Goal: Find contact information: Find contact information

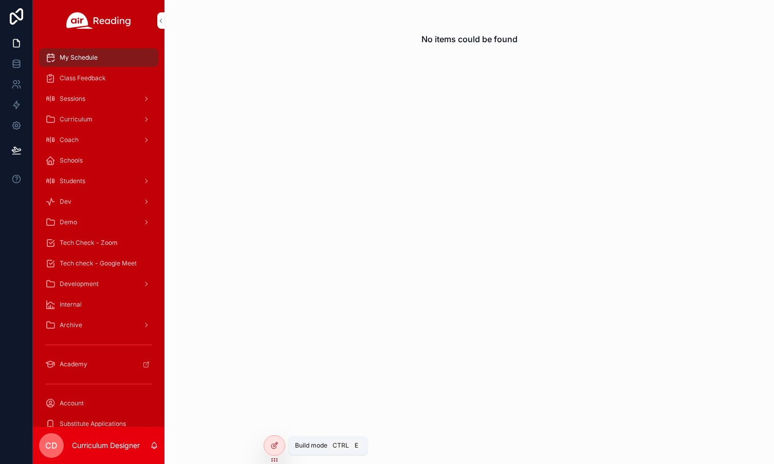
click at [276, 447] on icon at bounding box center [273, 446] width 5 height 5
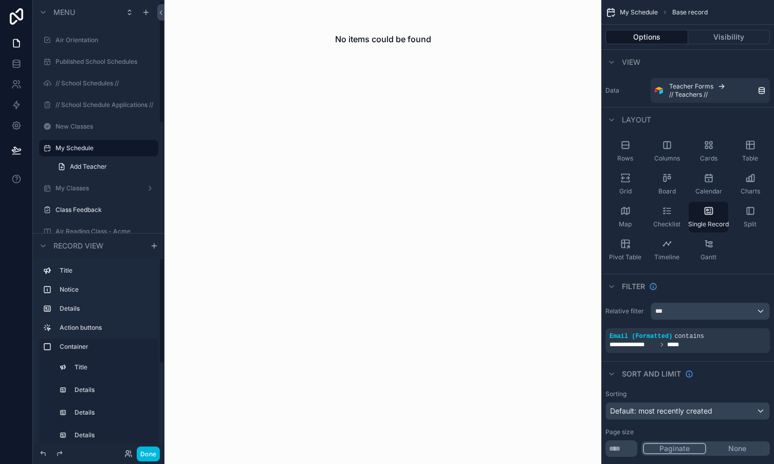
click at [150, 456] on button "Done" at bounding box center [148, 453] width 23 height 15
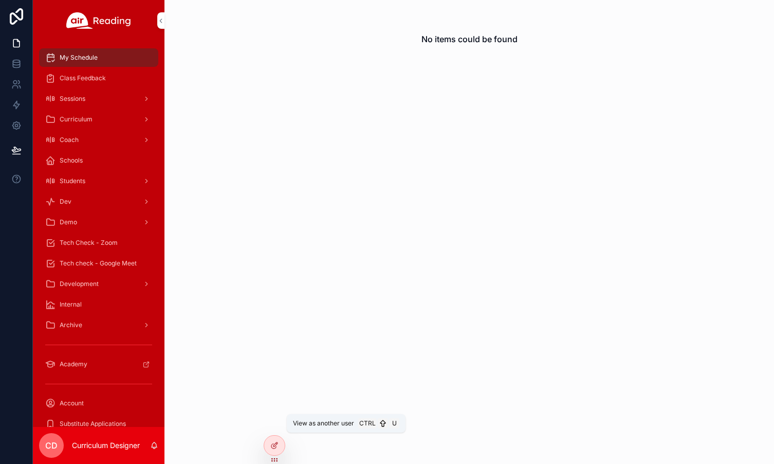
click at [0, 0] on icon at bounding box center [0, 0] width 0 height 0
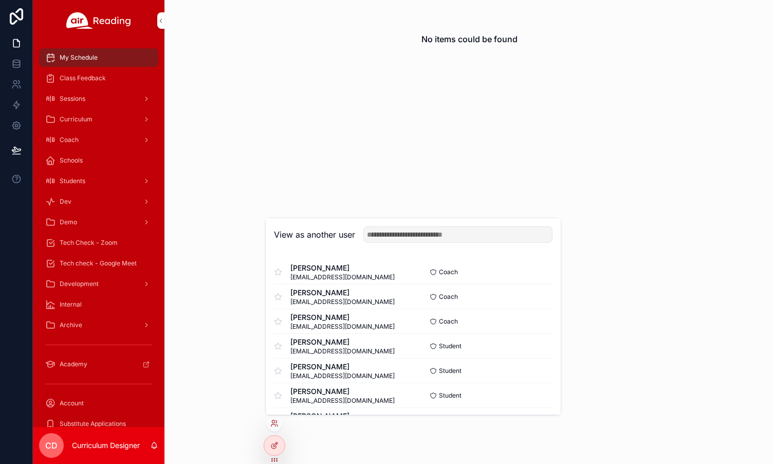
click at [396, 233] on input "text" at bounding box center [458, 234] width 189 height 16
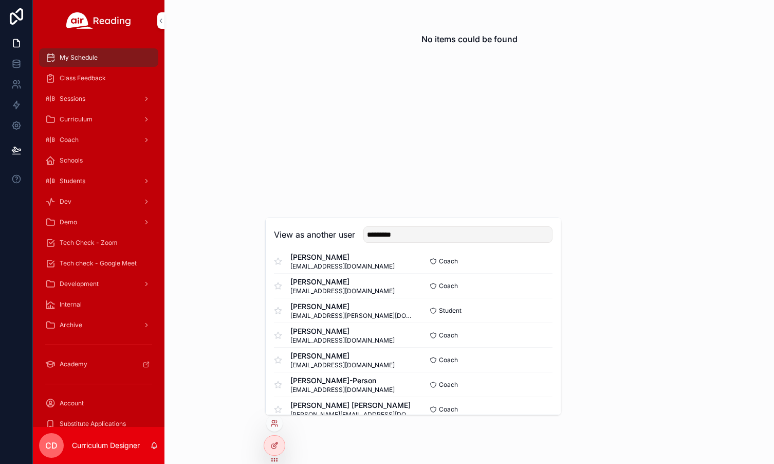
scroll to position [51, 0]
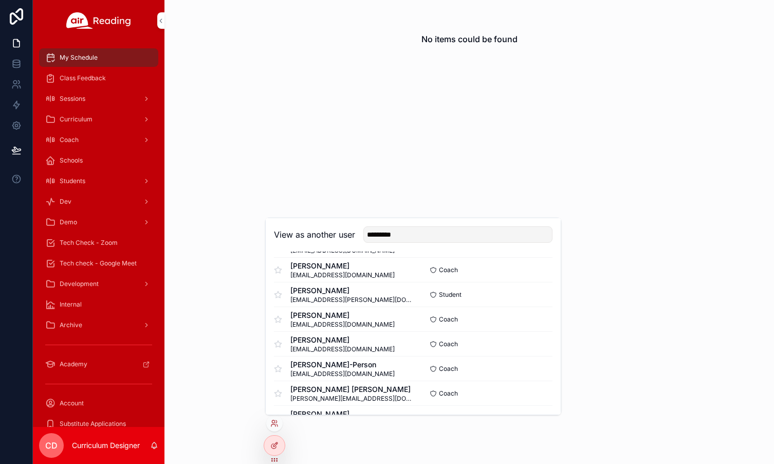
type input "*********"
click at [0, 0] on button "Select" at bounding box center [0, 0] width 0 height 0
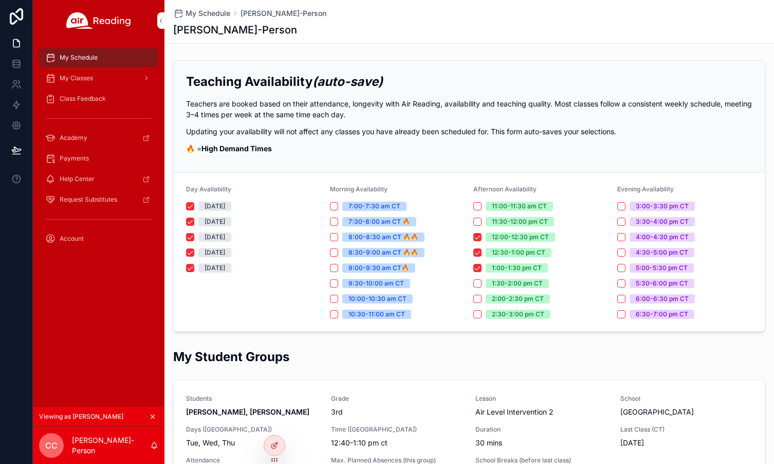
click at [103, 82] on div "My Classes" at bounding box center [98, 78] width 107 height 16
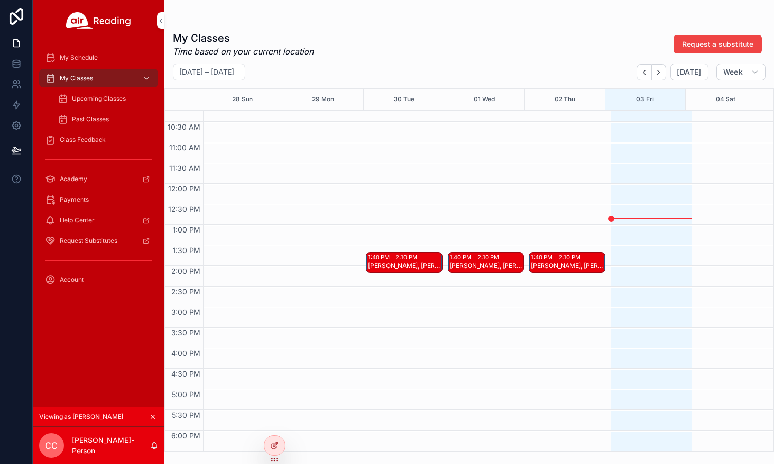
scroll to position [463, 0]
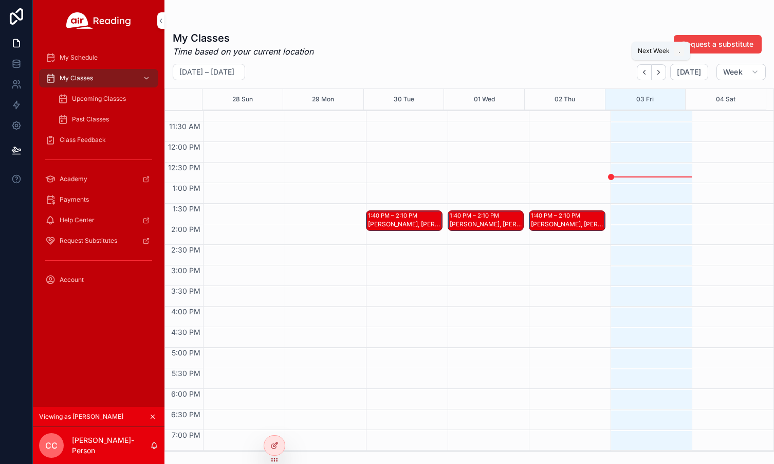
click at [660, 75] on icon "Next" at bounding box center [659, 72] width 8 height 8
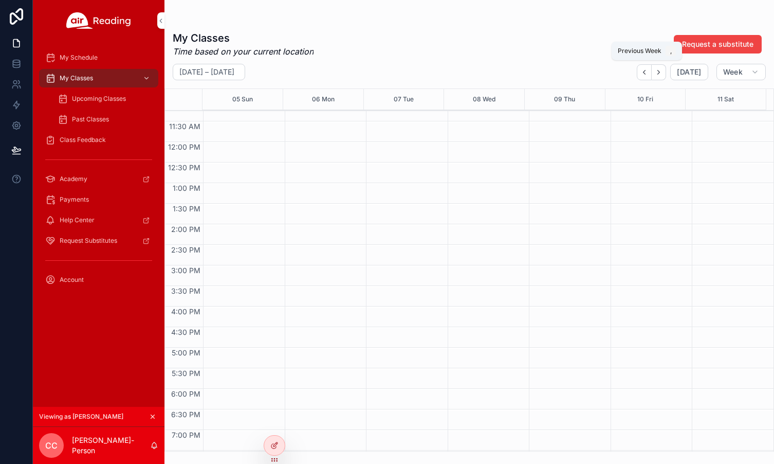
click at [644, 73] on icon "Back" at bounding box center [645, 72] width 8 height 8
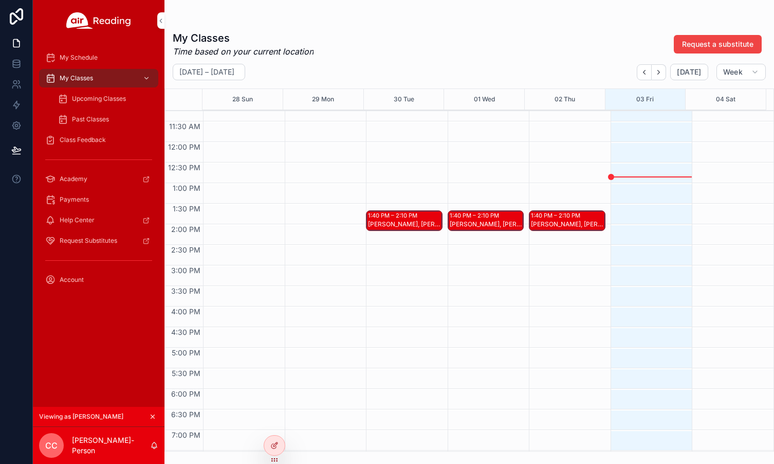
click at [557, 224] on div "Hailee R, Layla J" at bounding box center [568, 224] width 74 height 8
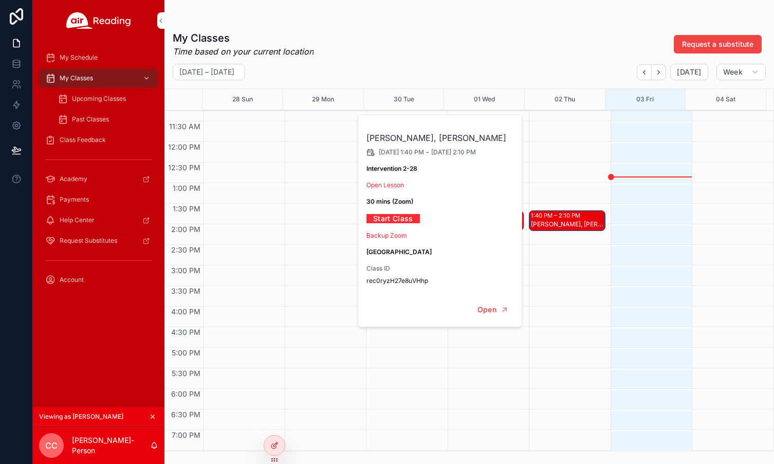
click at [680, 232] on div "scrollable content" at bounding box center [649, 141] width 77 height 987
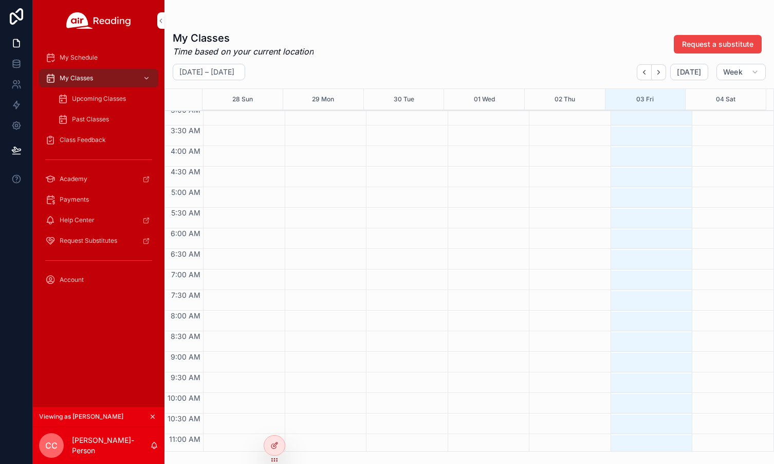
scroll to position [185, 0]
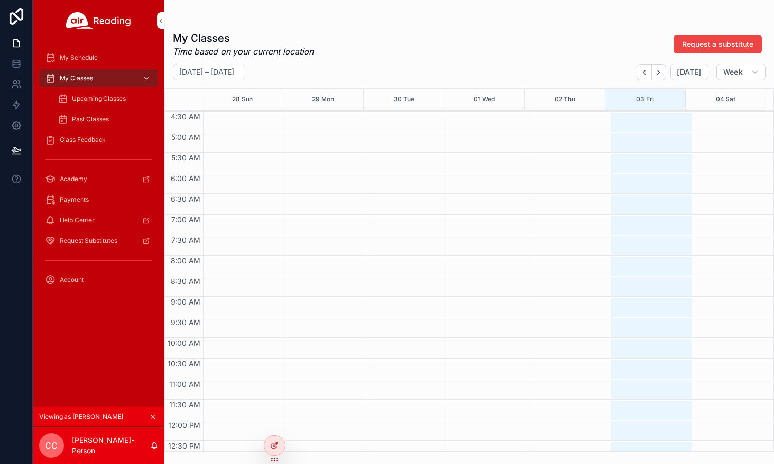
click at [93, 101] on span "Upcoming Classes" at bounding box center [99, 99] width 54 height 8
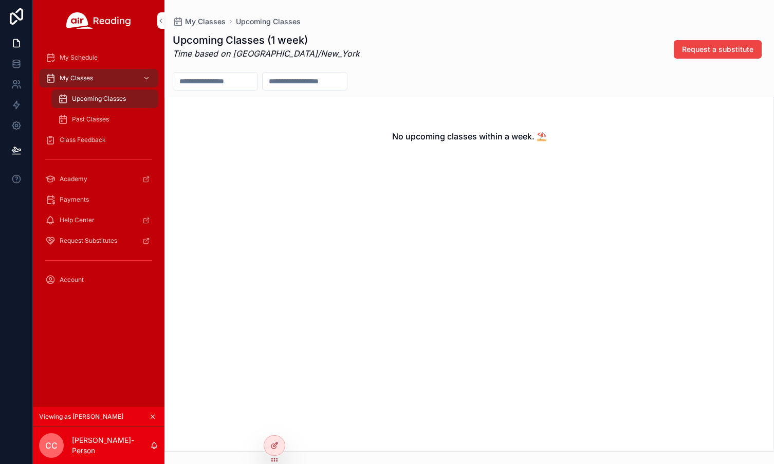
click at [0, 0] on icon at bounding box center [0, 0] width 0 height 0
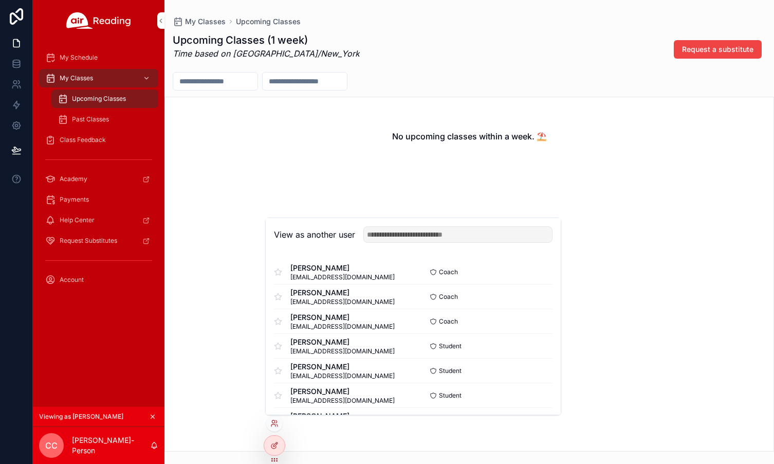
drag, startPoint x: 427, startPoint y: 233, endPoint x: 419, endPoint y: 233, distance: 8.2
click at [427, 233] on input "text" at bounding box center [458, 234] width 189 height 16
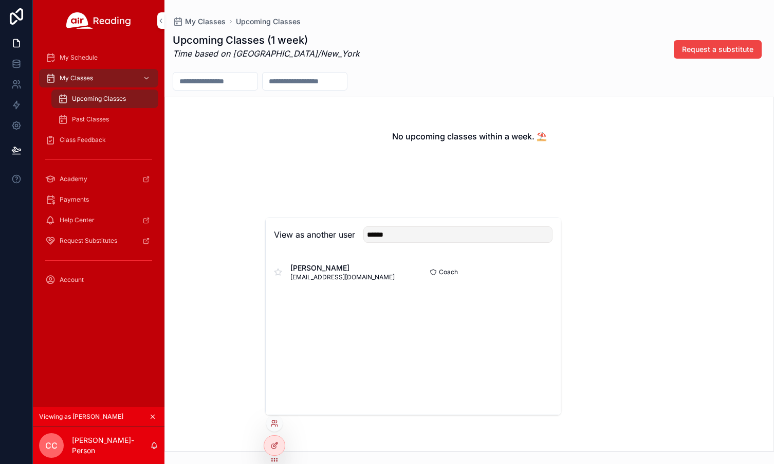
type input "******"
click at [0, 0] on button "Select" at bounding box center [0, 0] width 0 height 0
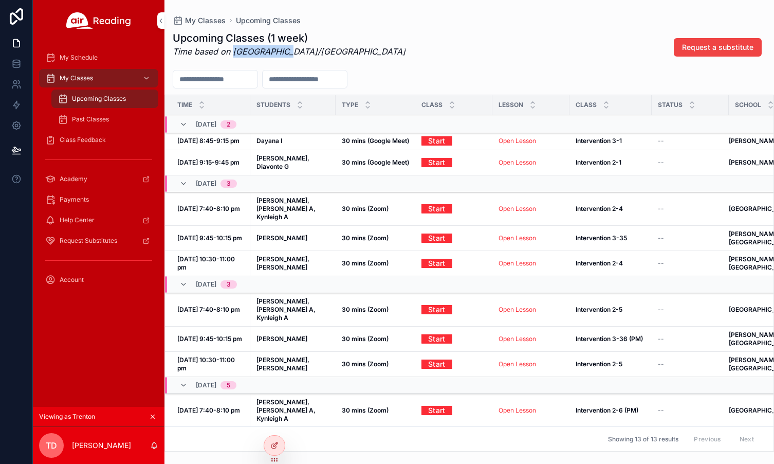
drag, startPoint x: 233, startPoint y: 54, endPoint x: 284, endPoint y: 57, distance: 51.0
click at [284, 57] on em "Time based on Asia/Bangkok" at bounding box center [289, 51] width 233 height 10
click at [96, 81] on div "My Classes" at bounding box center [98, 78] width 107 height 16
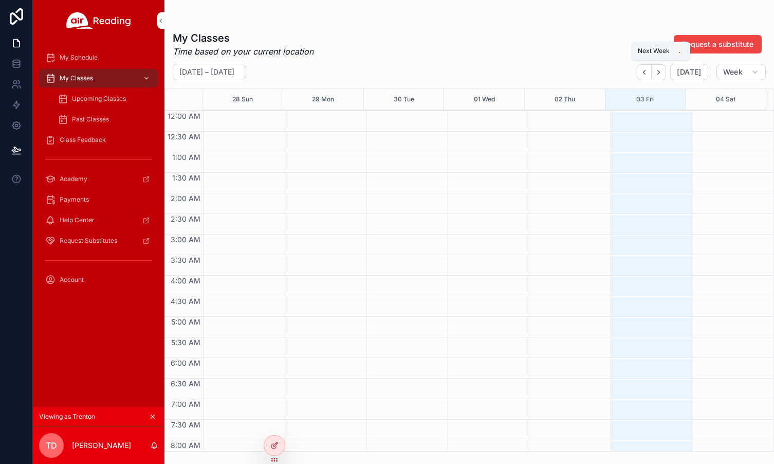
click at [660, 71] on icon "Next" at bounding box center [659, 72] width 8 height 8
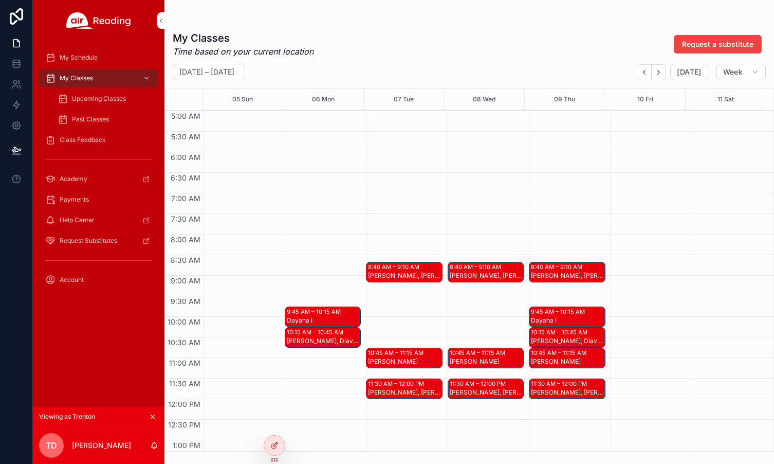
scroll to position [257, 0]
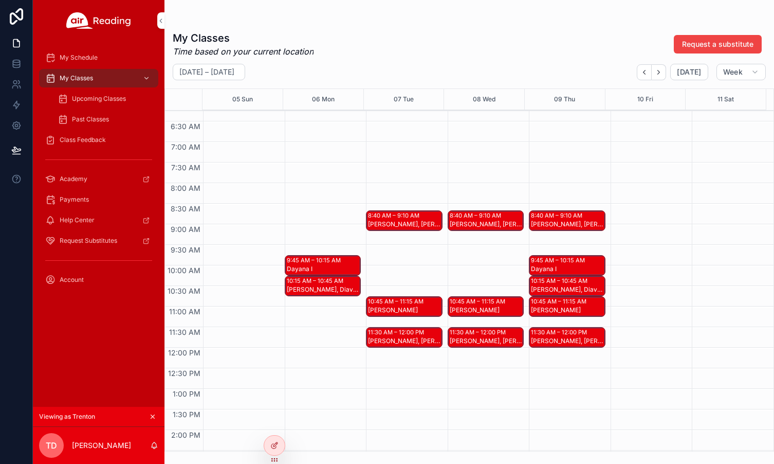
click at [316, 263] on div "9:45 AM – 10:15 AM" at bounding box center [315, 260] width 57 height 8
click at [156, 418] on icon "scrollable content" at bounding box center [152, 416] width 7 height 7
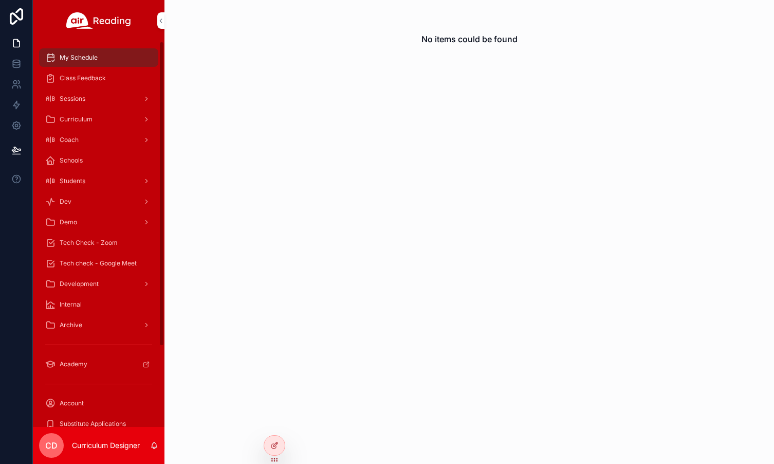
click at [104, 245] on span "Tech Check - Zoom" at bounding box center [89, 243] width 58 height 8
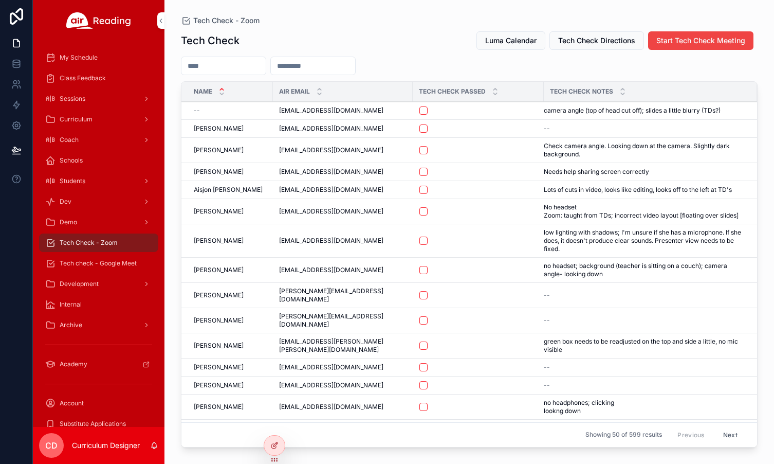
click at [492, 40] on span "Luma Calendar" at bounding box center [510, 40] width 51 height 10
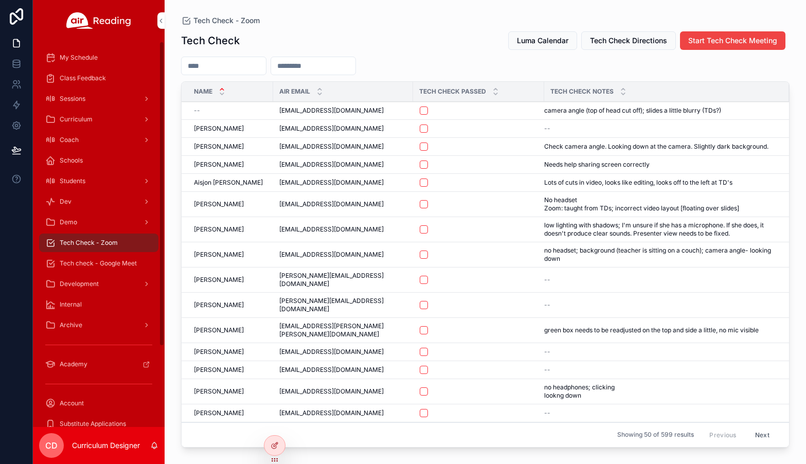
drag, startPoint x: 81, startPoint y: 262, endPoint x: 124, endPoint y: 260, distance: 42.7
click at [81, 262] on span "Tech check - Google Meet" at bounding box center [98, 263] width 77 height 8
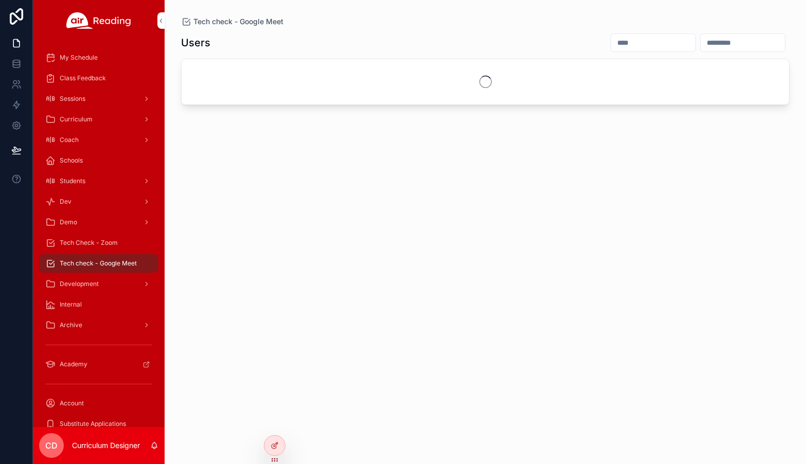
click at [611, 44] on input "scrollable content" at bounding box center [653, 42] width 84 height 14
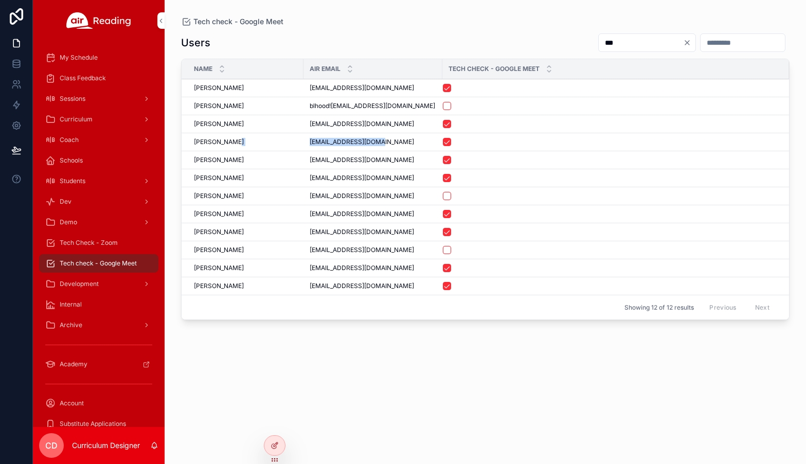
drag, startPoint x: 379, startPoint y: 143, endPoint x: 300, endPoint y: 147, distance: 79.8
click at [300, 147] on tr "[PERSON_NAME] [PERSON_NAME] [EMAIL_ADDRESS][DOMAIN_NAME] [EMAIL_ADDRESS][DOMAIN…" at bounding box center [485, 142] width 607 height 18
copy tr "[PERSON_NAME] [EMAIL_ADDRESS][DOMAIN_NAME]"
click at [599, 35] on input "***" at bounding box center [641, 42] width 84 height 14
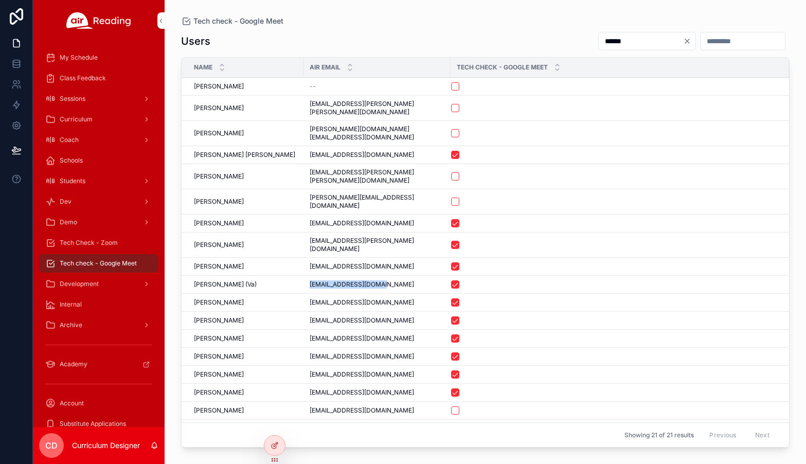
drag, startPoint x: 385, startPoint y: 248, endPoint x: 307, endPoint y: 250, distance: 78.2
click at [307, 276] on td "[EMAIL_ADDRESS][DOMAIN_NAME] [EMAIL_ADDRESS][DOMAIN_NAME]" at bounding box center [376, 285] width 147 height 18
copy span "[EMAIL_ADDRESS][DOMAIN_NAME]"
click at [599, 39] on input "******" at bounding box center [641, 41] width 84 height 14
type input "*"
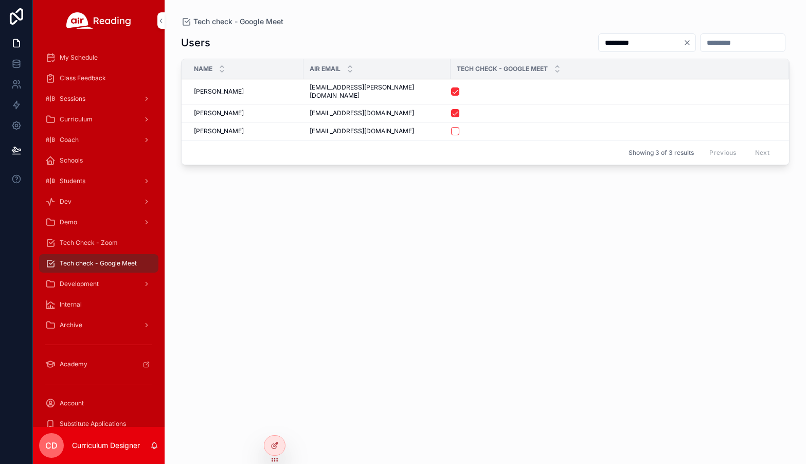
type input "*********"
drag, startPoint x: 399, startPoint y: 107, endPoint x: 310, endPoint y: 107, distance: 89.5
click at [310, 109] on div "[EMAIL_ADDRESS][DOMAIN_NAME] [EMAIL_ADDRESS][DOMAIN_NAME]" at bounding box center [377, 113] width 135 height 8
copy span "[EMAIL_ADDRESS][DOMAIN_NAME]"
click at [90, 76] on span "Class Feedback" at bounding box center [83, 78] width 46 height 8
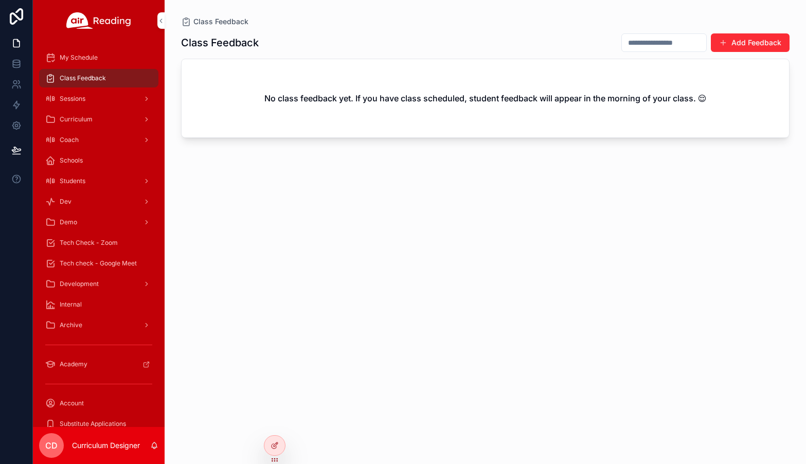
click at [82, 61] on span "My Schedule" at bounding box center [79, 57] width 38 height 8
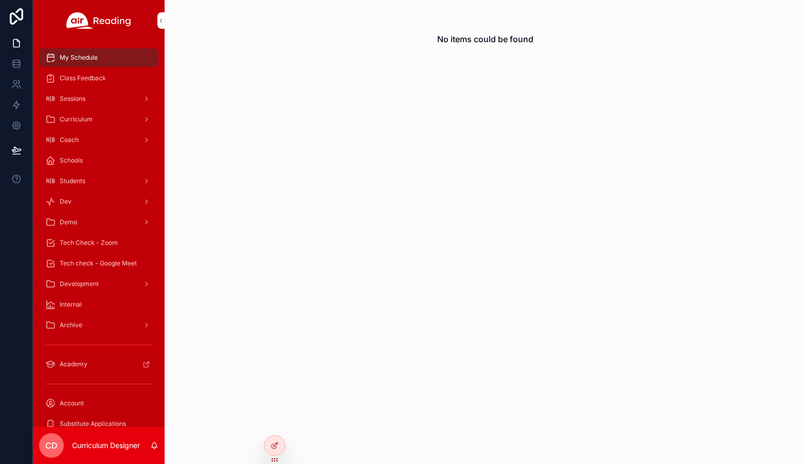
click at [81, 76] on span "Class Feedback" at bounding box center [83, 78] width 46 height 8
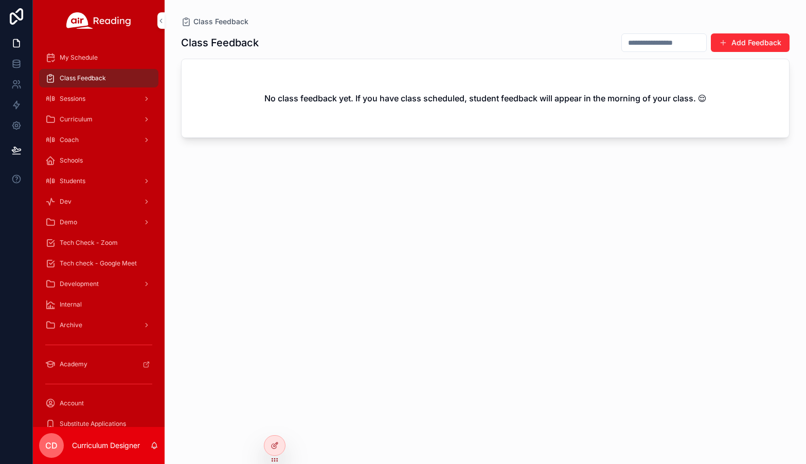
click at [79, 94] on div "Sessions" at bounding box center [98, 98] width 107 height 16
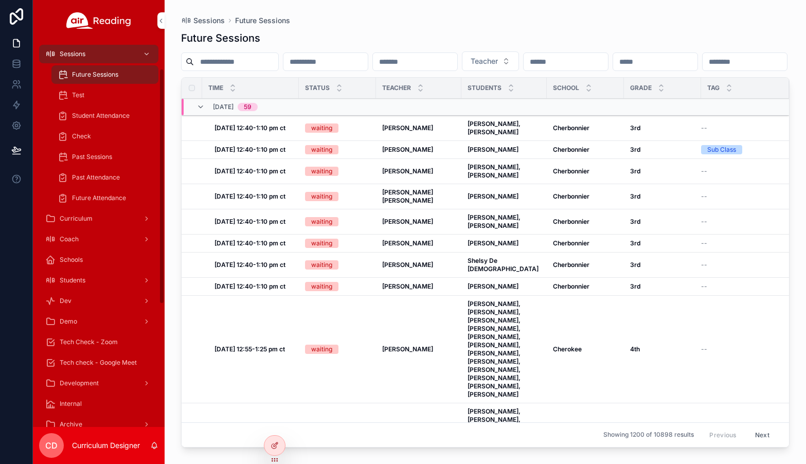
scroll to position [51, 0]
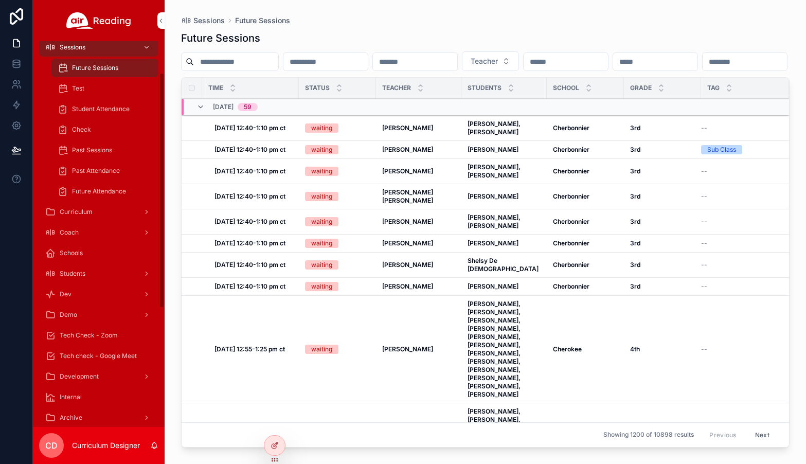
click at [81, 446] on p "Curriculum Designer" at bounding box center [106, 445] width 68 height 10
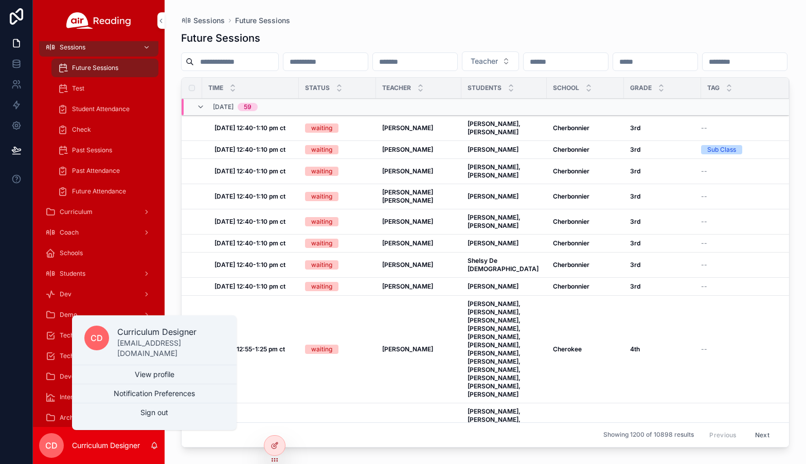
click at [139, 416] on button "Sign out" at bounding box center [154, 412] width 165 height 19
